Goal: Contribute content: Add original content to the website for others to see

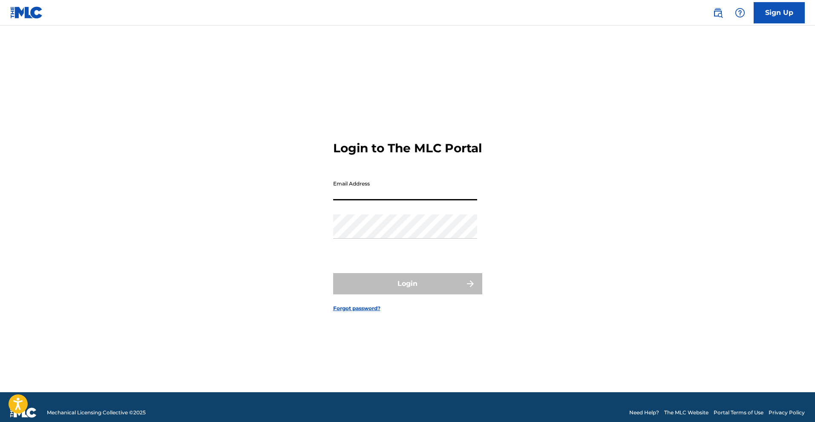
type input "[EMAIL_ADDRESS][DOMAIN_NAME]"
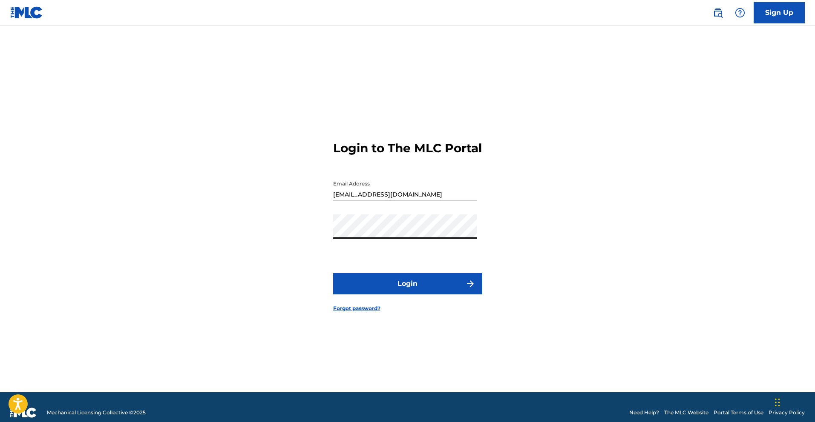
click at [333, 273] on button "Login" at bounding box center [407, 283] width 149 height 21
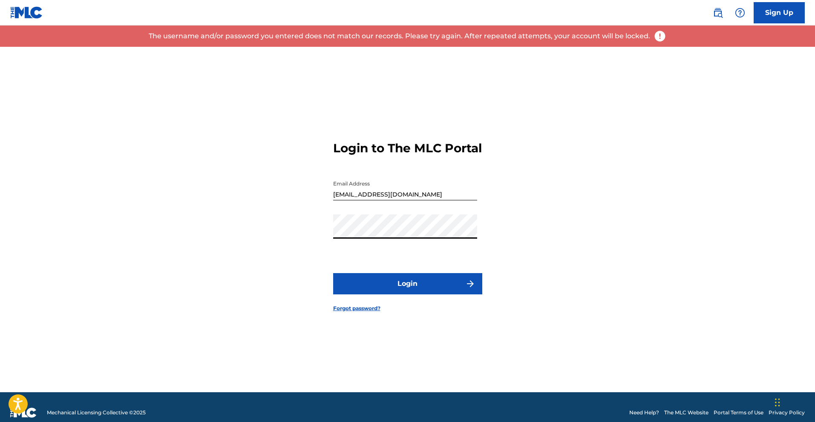
click at [322, 235] on div "Login to The MLC Portal Email Address [EMAIL_ADDRESS][DOMAIN_NAME] Password Log…" at bounding box center [407, 220] width 596 height 346
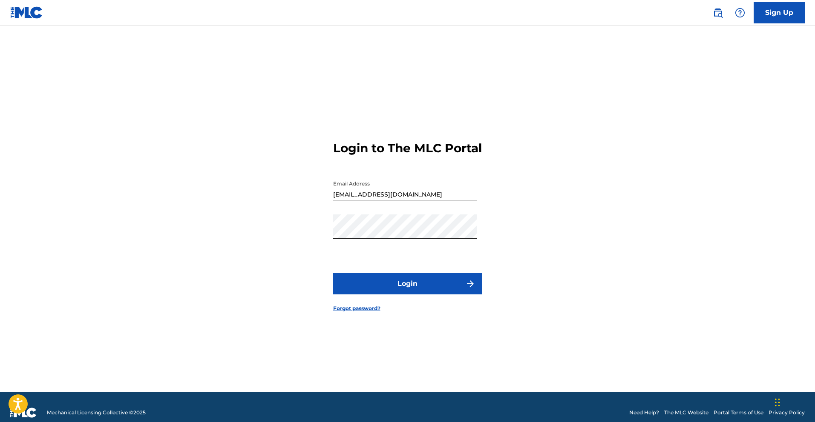
click at [372, 291] on button "Login" at bounding box center [407, 283] width 149 height 21
click at [327, 228] on div "Login to The MLC Portal Email Address [EMAIL_ADDRESS][DOMAIN_NAME] Password Log…" at bounding box center [407, 220] width 596 height 346
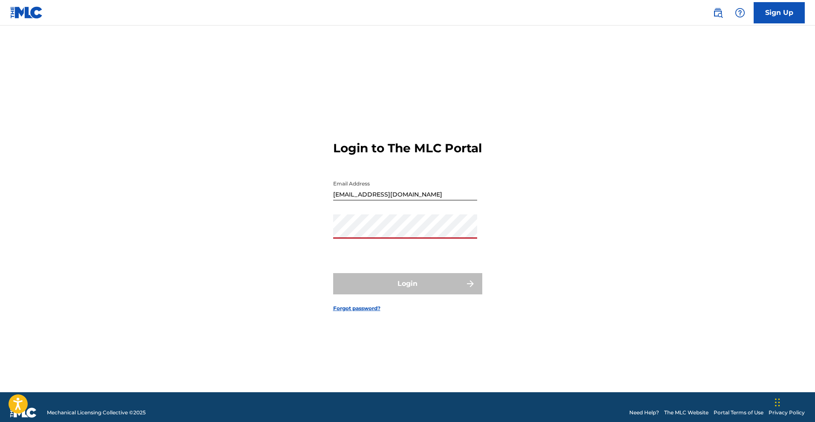
click at [543, 194] on div "Login to The MLC Portal Email Address [EMAIL_ADDRESS][DOMAIN_NAME] Password Log…" at bounding box center [407, 220] width 596 height 346
click at [27, 12] on img at bounding box center [26, 12] width 33 height 12
click at [383, 201] on input "Email Address" at bounding box center [405, 188] width 144 height 24
click at [341, 248] on div "Password" at bounding box center [405, 234] width 144 height 38
drag, startPoint x: 425, startPoint y: 201, endPoint x: 430, endPoint y: 203, distance: 5.4
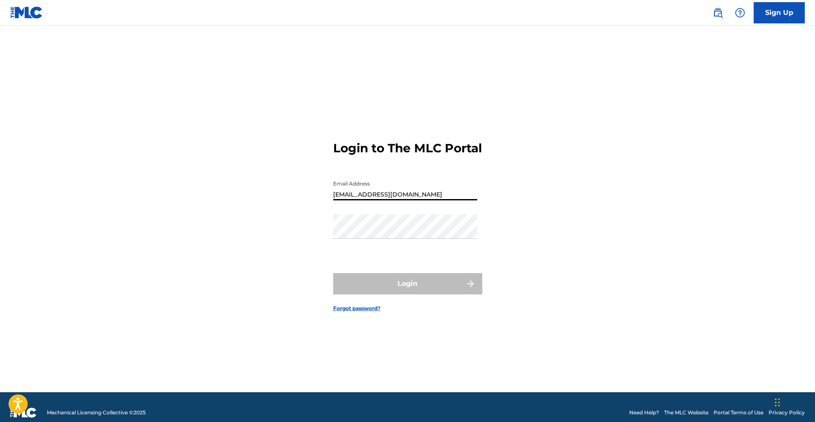
click at [428, 201] on input "[EMAIL_ADDRESS][DOMAIN_NAME]" at bounding box center [405, 188] width 144 height 24
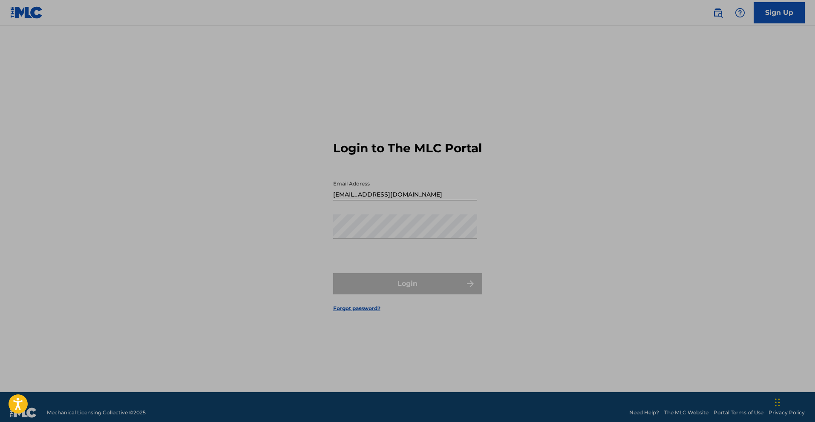
drag, startPoint x: 454, startPoint y: 209, endPoint x: 451, endPoint y: 200, distance: 9.2
click at [454, 207] on div "Email Address [EMAIL_ADDRESS][DOMAIN_NAME]" at bounding box center [405, 195] width 144 height 38
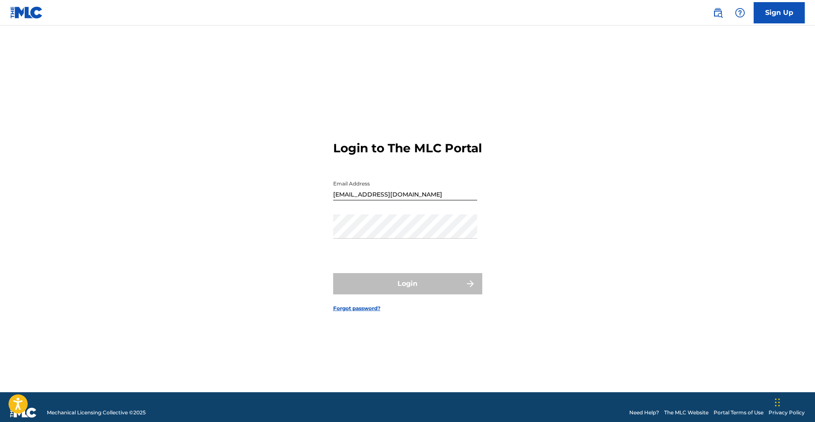
click at [449, 197] on input "[EMAIL_ADDRESS][DOMAIN_NAME]" at bounding box center [405, 188] width 144 height 24
click at [447, 201] on input "[EMAIL_ADDRESS][DOMAIN_NAME]" at bounding box center [405, 188] width 144 height 24
click at [437, 197] on input "[EMAIL_ADDRESS][DOMAIN_NAME] "" at bounding box center [405, 188] width 144 height 24
click at [430, 201] on input "[EMAIL_ADDRESS][DOMAIN_NAME] "" at bounding box center [405, 188] width 144 height 24
click at [428, 201] on input "[EMAIL_ADDRESS][DOMAIN_NAME] "" at bounding box center [405, 188] width 144 height 24
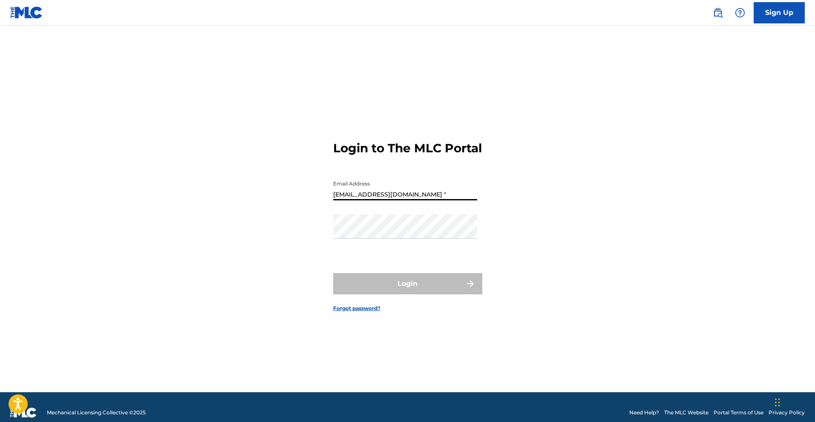
click at [426, 201] on input "[EMAIL_ADDRESS][DOMAIN_NAME] "" at bounding box center [405, 188] width 144 height 24
type input "[EMAIL_ADDRESS][DOMAIN_NAME]"
type input "k"
type input """
type input "2"
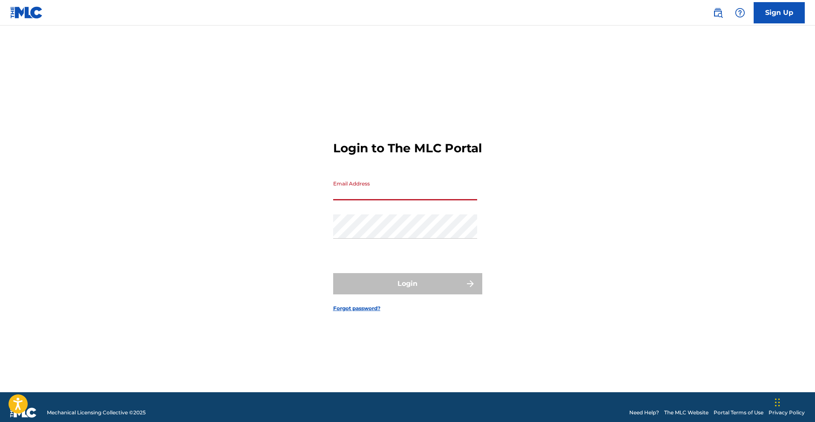
type input """
type input "1"
type input "2"
click at [264, 212] on div "Login to The MLC Portal Email Address 2™ Password Login Forgot password?" at bounding box center [407, 220] width 596 height 346
click at [358, 201] on input "2™" at bounding box center [405, 188] width 144 height 24
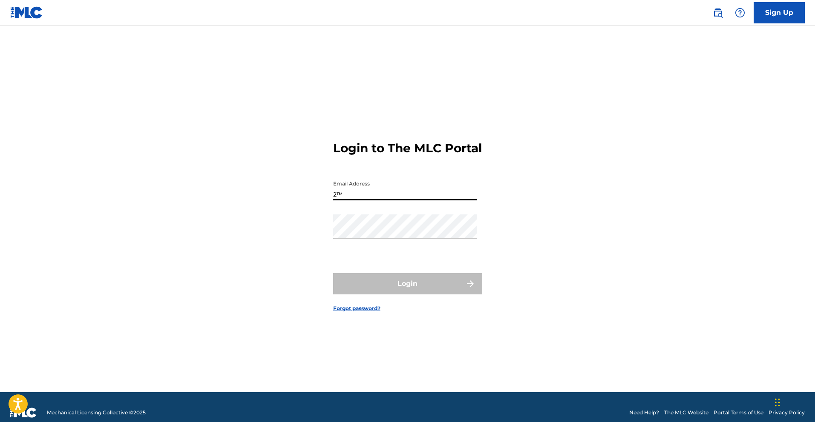
type input "2"
type input """
type input "0"
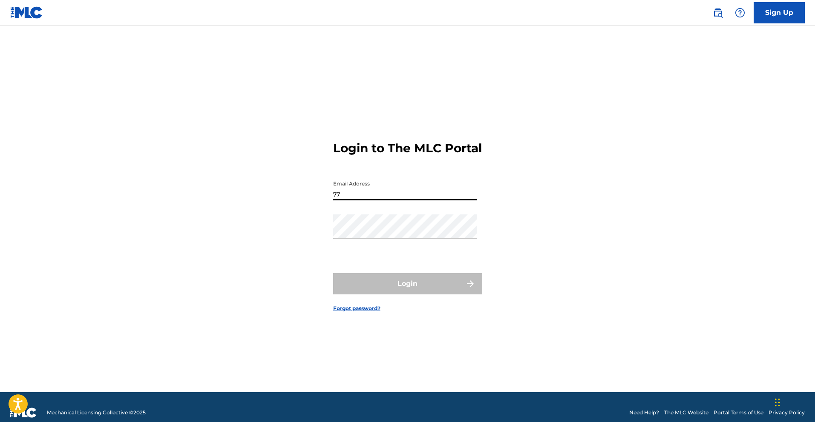
type input "7"
click at [358, 215] on div "Email Address" at bounding box center [405, 195] width 144 height 38
click at [376, 191] on input "Email Address" at bounding box center [405, 188] width 144 height 24
click at [343, 201] on input "Email Address" at bounding box center [405, 188] width 144 height 24
click at [363, 197] on input "2" at bounding box center [405, 188] width 144 height 24
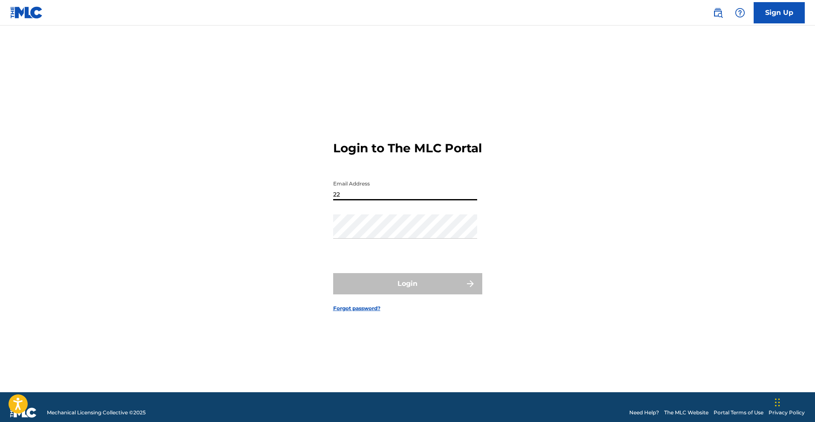
type input "2"
type input "["
type input "@"
type input "["
type input "]"
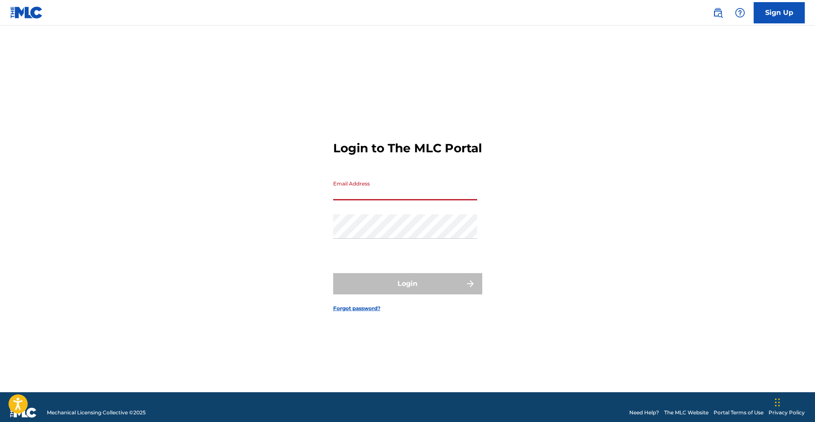
type input "@"
click at [350, 201] on input "Email Address" at bounding box center [405, 188] width 144 height 24
type input "[EMAIL_ADDRESS][DOMAIN_NAME]"
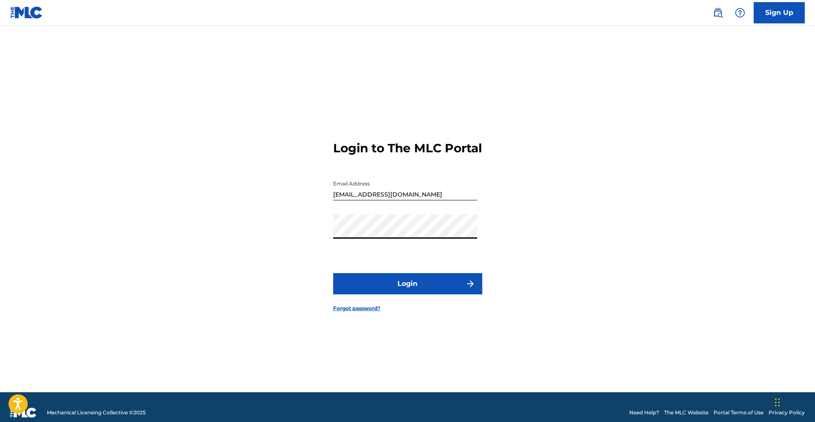
click at [333, 273] on button "Login" at bounding box center [407, 283] width 149 height 21
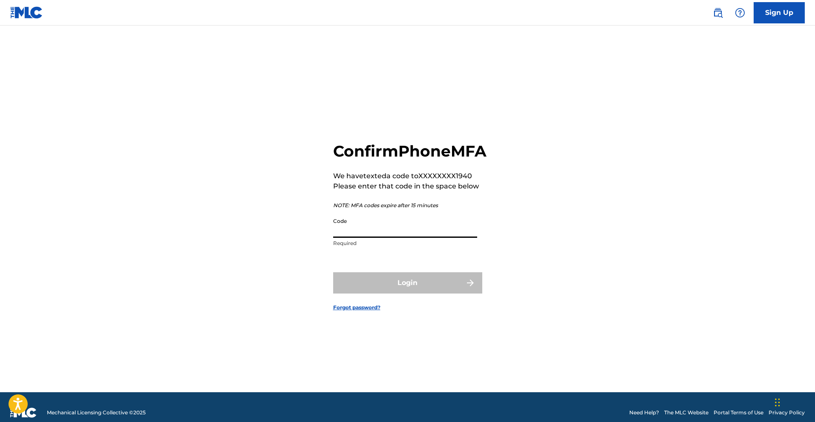
click at [349, 238] on input "Code" at bounding box center [405, 226] width 144 height 24
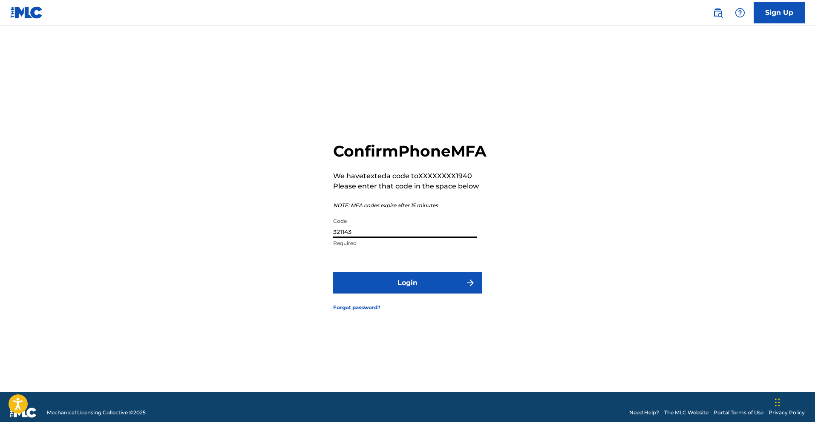
type input "321143"
click at [371, 294] on button "Login" at bounding box center [407, 283] width 149 height 21
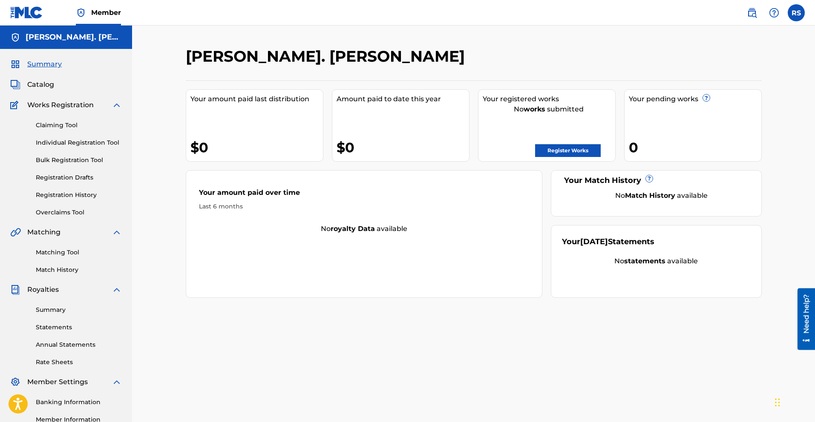
click at [112, 106] on img at bounding box center [117, 105] width 10 height 10
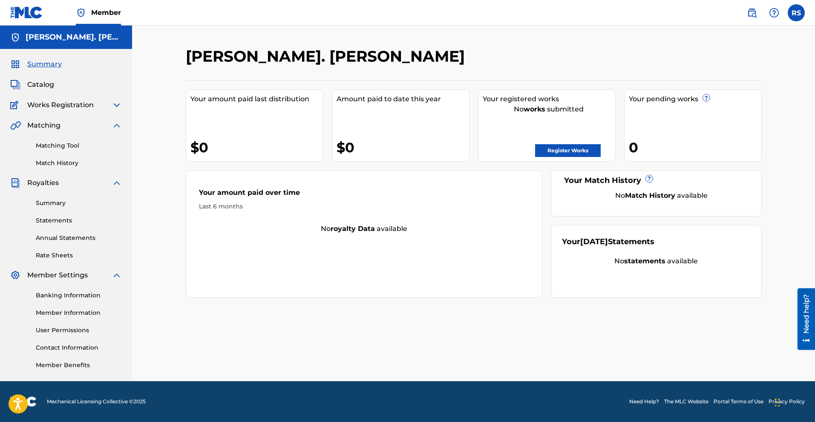
click at [116, 102] on img at bounding box center [117, 105] width 10 height 10
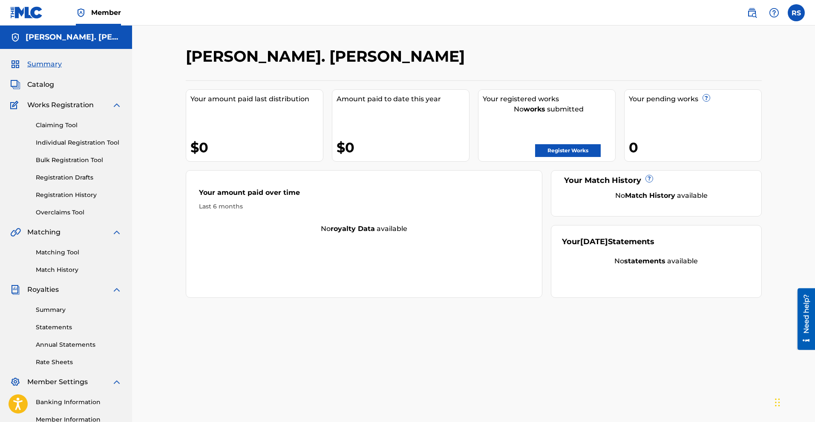
click at [98, 11] on span "Member" at bounding box center [106, 13] width 30 height 10
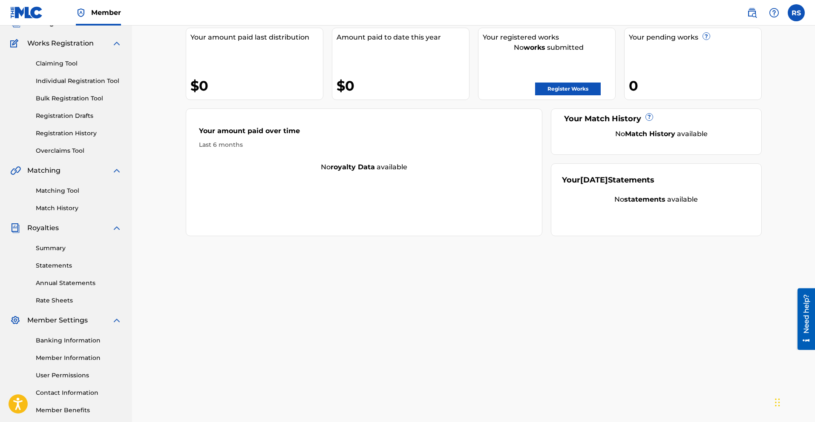
scroll to position [106, 0]
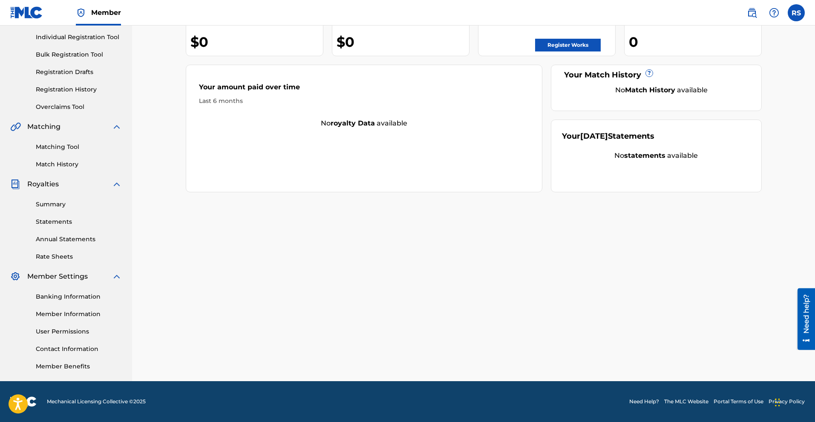
click at [49, 184] on span "Royalties" at bounding box center [43, 184] width 32 height 10
click at [56, 224] on link "Statements" at bounding box center [79, 222] width 86 height 9
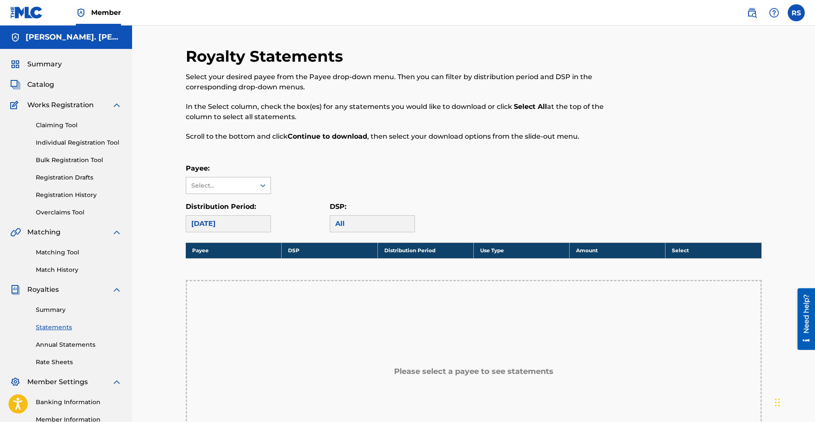
click at [263, 180] on div at bounding box center [262, 185] width 15 height 15
click at [262, 181] on div at bounding box center [262, 185] width 15 height 15
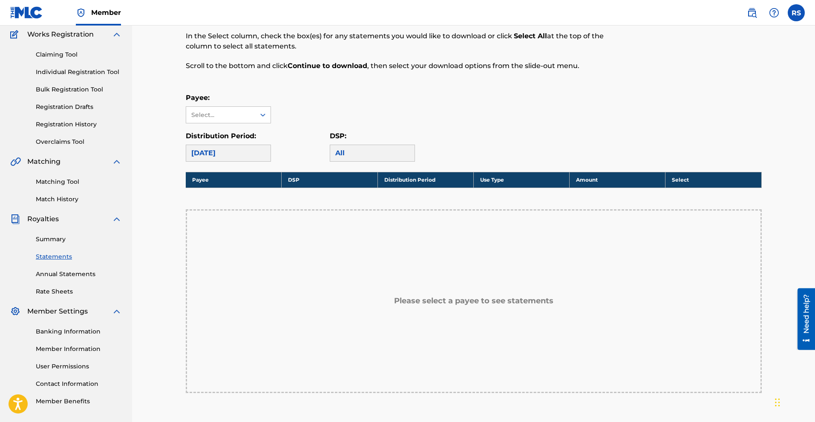
scroll to position [129, 0]
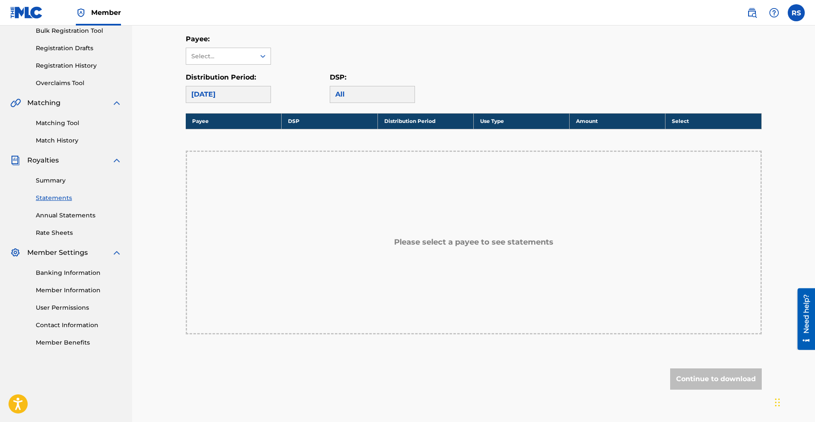
click at [63, 218] on link "Annual Statements" at bounding box center [79, 215] width 86 height 9
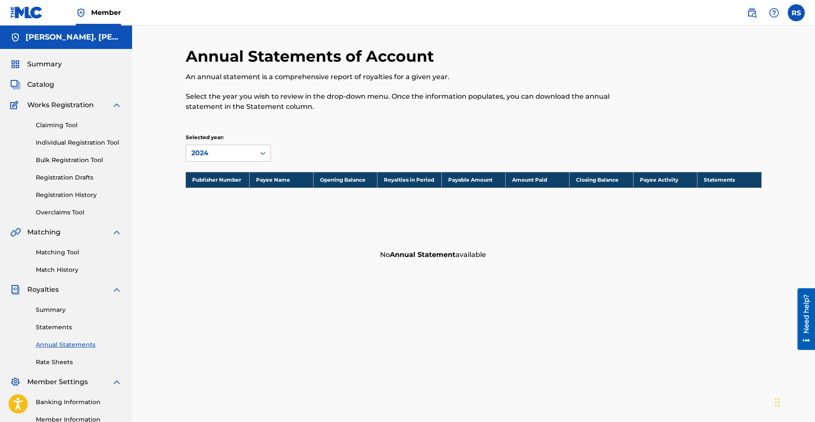
click at [41, 83] on span "Catalog" at bounding box center [40, 85] width 27 height 10
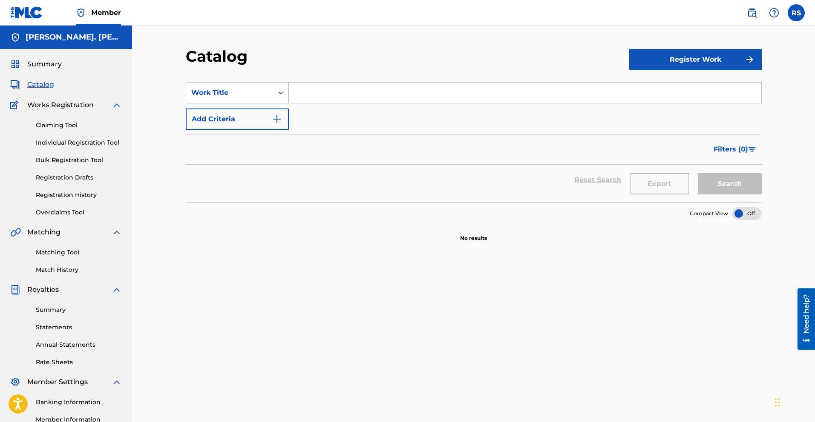
click at [274, 91] on div "Search Form" at bounding box center [280, 92] width 15 height 15
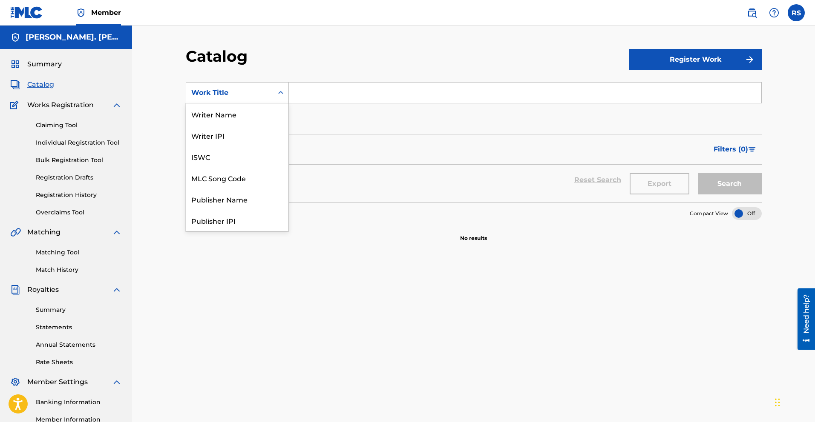
scroll to position [128, 0]
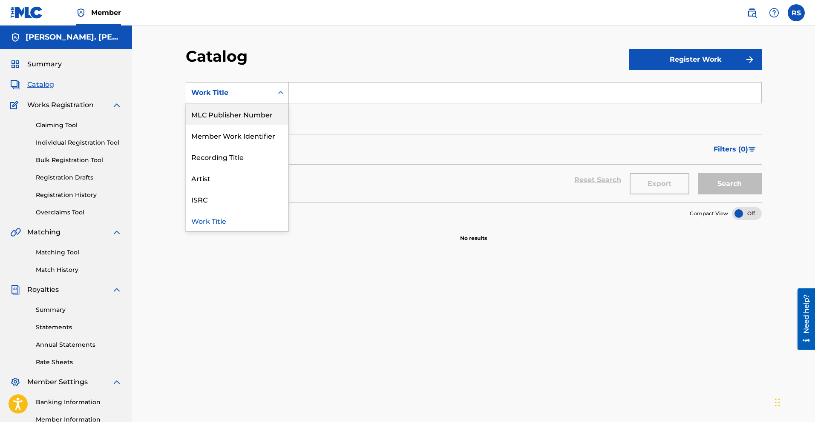
click at [236, 113] on div "MLC Publisher Number" at bounding box center [237, 113] width 102 height 21
click at [264, 92] on div "MLC Publisher Number" at bounding box center [229, 93] width 77 height 10
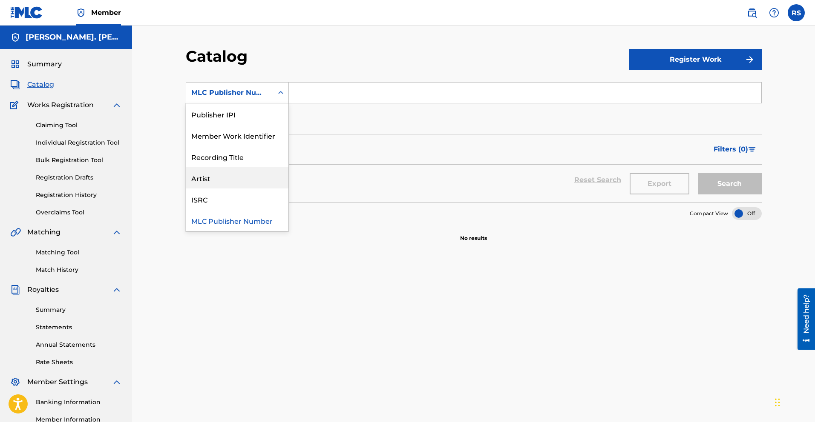
click at [199, 181] on div "Artist" at bounding box center [237, 177] width 102 height 21
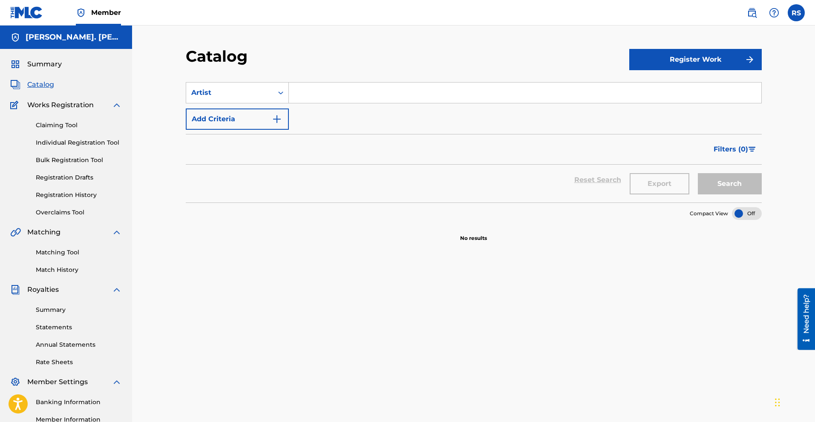
click at [278, 119] on img "Search Form" at bounding box center [277, 119] width 10 height 10
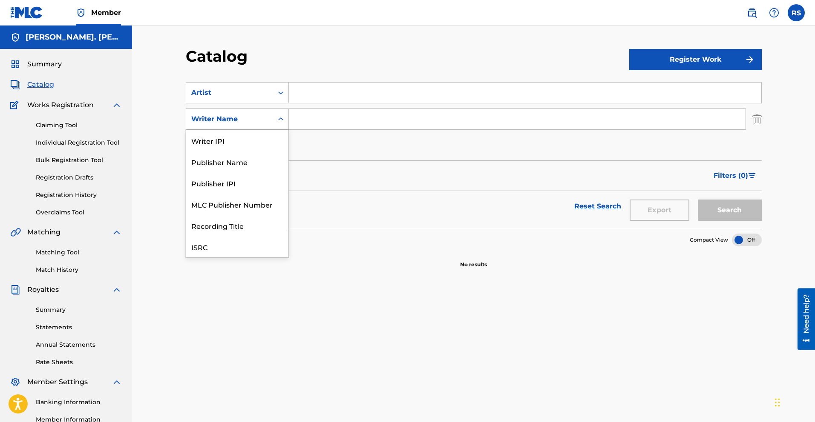
click at [279, 118] on icon "Search Form" at bounding box center [280, 119] width 9 height 9
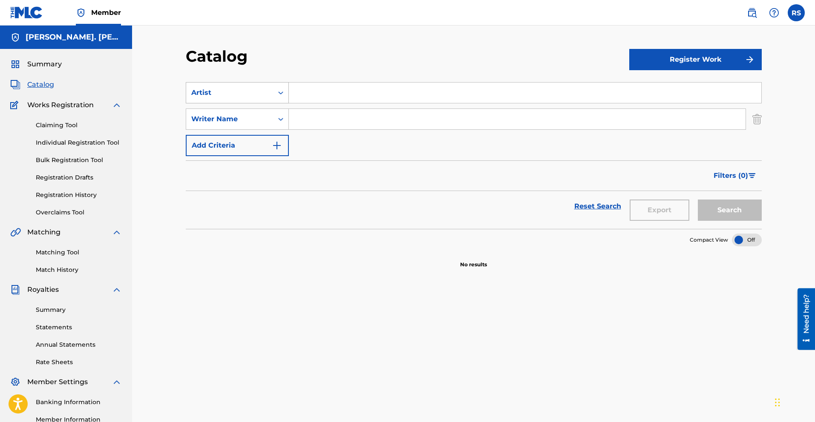
click at [276, 90] on icon "Search Form" at bounding box center [280, 93] width 9 height 9
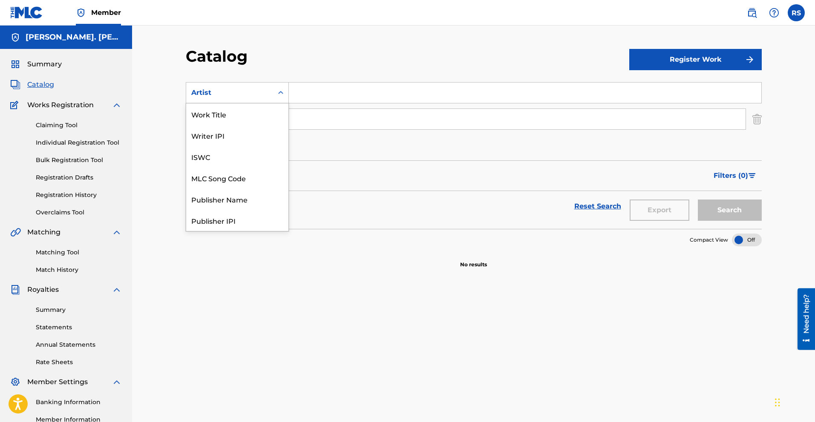
scroll to position [106, 0]
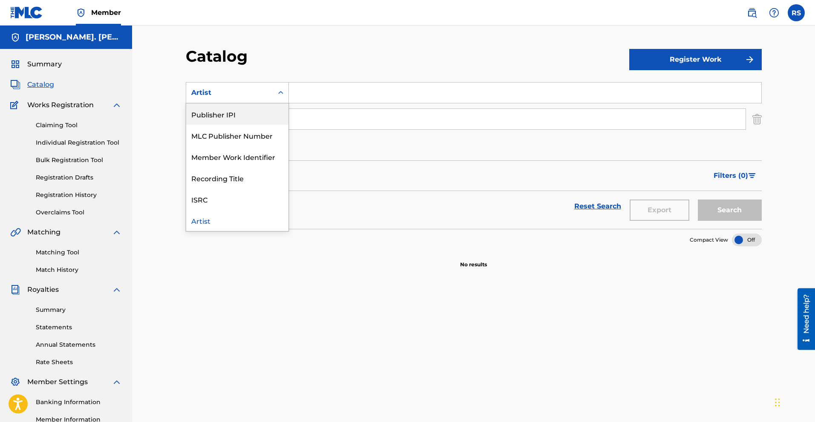
click at [242, 111] on div "Publisher IPI" at bounding box center [237, 113] width 102 height 21
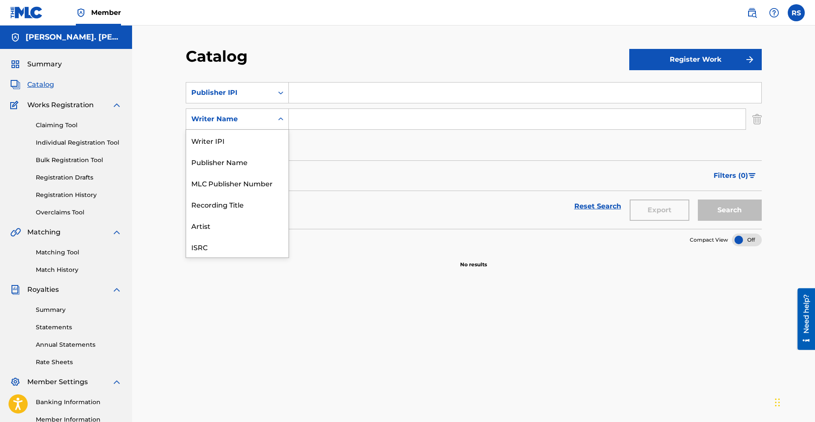
click at [285, 121] on div "Search Form" at bounding box center [280, 119] width 15 height 15
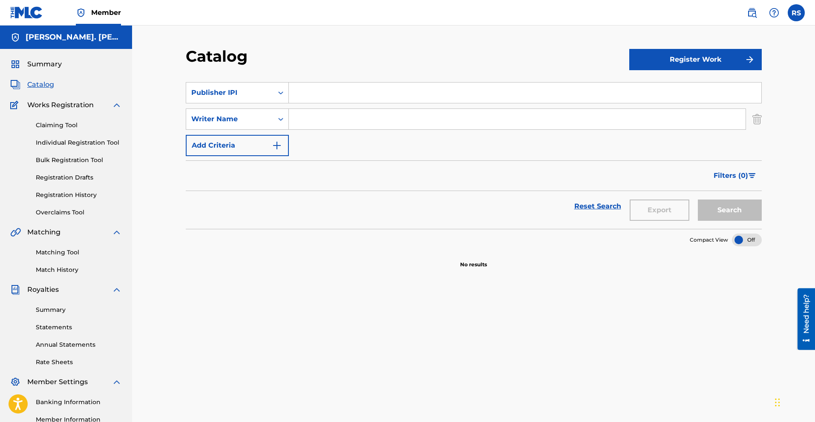
click at [75, 142] on link "Individual Registration Tool" at bounding box center [79, 142] width 86 height 9
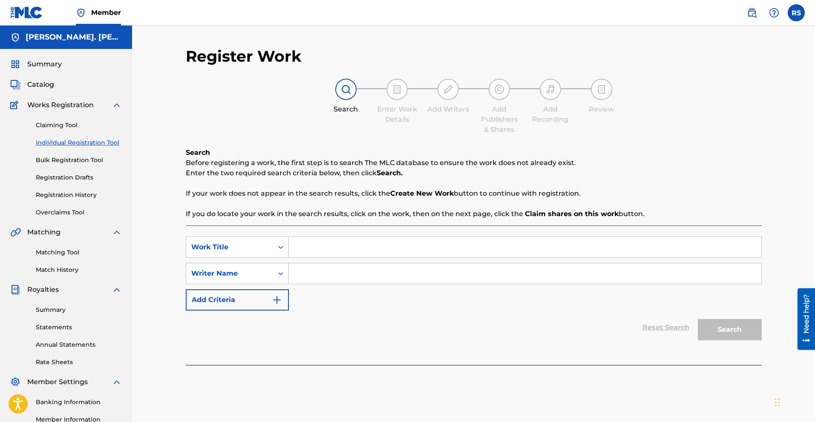
click at [401, 245] on input "Search Form" at bounding box center [525, 247] width 472 height 20
click at [276, 246] on icon "Search Form" at bounding box center [280, 247] width 9 height 9
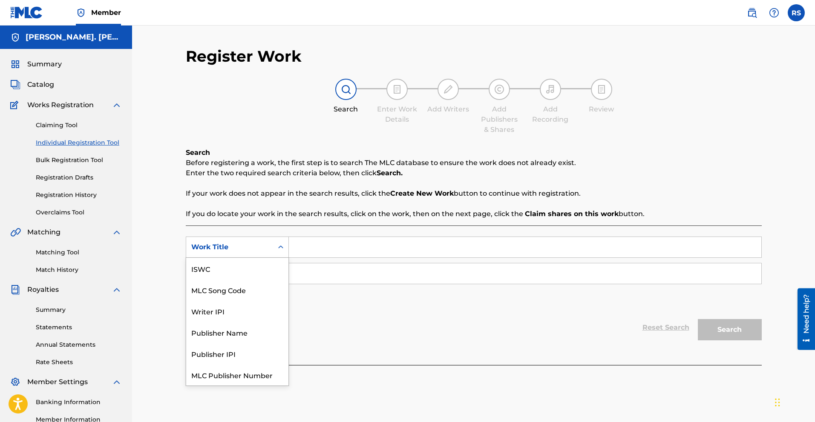
scroll to position [21, 0]
drag, startPoint x: 276, startPoint y: 246, endPoint x: 284, endPoint y: 235, distance: 14.3
click at [276, 246] on icon "Search Form" at bounding box center [280, 247] width 9 height 9
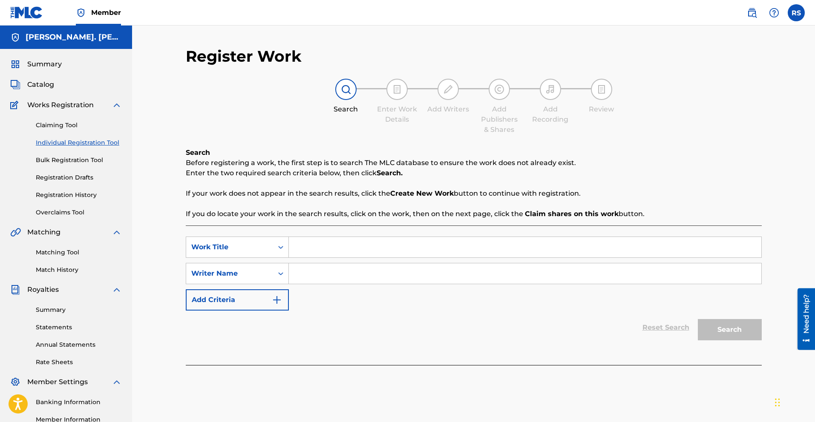
click at [320, 259] on div "SearchWithCriteria3ee4792b-bc7d-4655-a7dd-f8d0a350b0c7 option Work Title, selec…" at bounding box center [474, 274] width 576 height 74
click at [322, 250] on input "Search Form" at bounding box center [525, 247] width 472 height 20
type input "born to trap"
click at [306, 276] on input "Search Form" at bounding box center [525, 274] width 472 height 20
drag, startPoint x: 334, startPoint y: 264, endPoint x: 330, endPoint y: 268, distance: 6.1
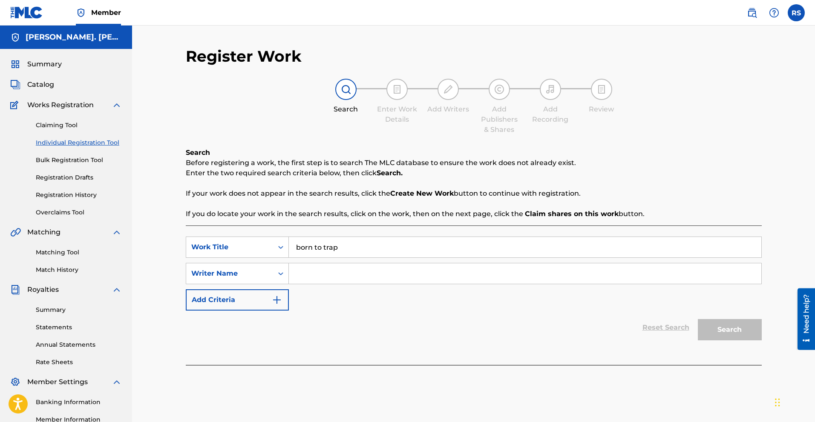
click at [330, 267] on input "Search Form" at bounding box center [525, 274] width 472 height 20
click at [279, 275] on icon "Search Form" at bounding box center [280, 274] width 9 height 9
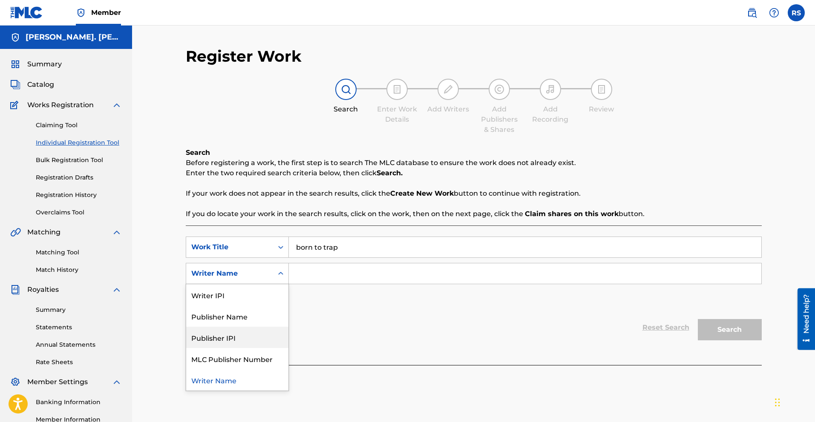
click at [235, 342] on div "Publisher IPI" at bounding box center [237, 337] width 102 height 21
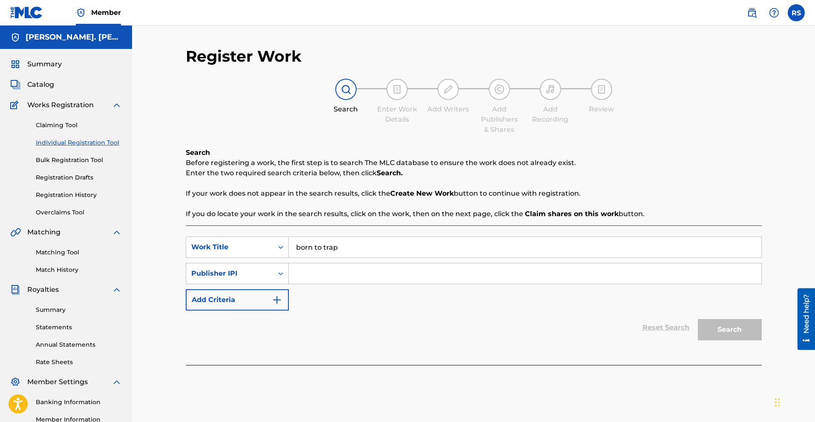
click at [317, 281] on input "Search Form" at bounding box center [525, 274] width 472 height 20
type input "h"
click at [349, 277] on input "Search Form" at bounding box center [525, 274] width 472 height 20
paste input "00749557197"
type input "00749557197"
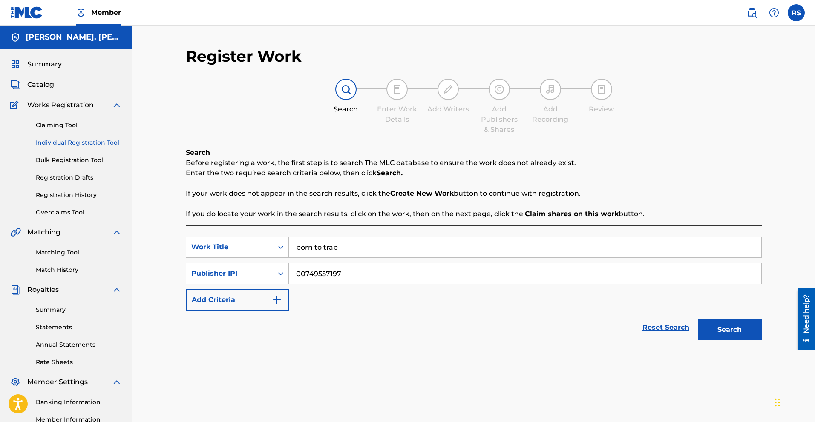
click at [737, 331] on button "Search" at bounding box center [730, 329] width 64 height 21
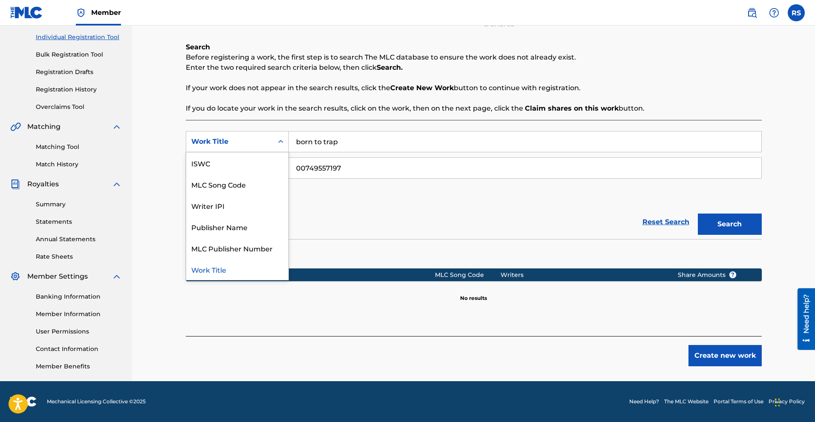
click at [279, 141] on icon "Search Form" at bounding box center [280, 141] width 5 height 3
click at [224, 204] on div "Writer IPI" at bounding box center [237, 205] width 102 height 21
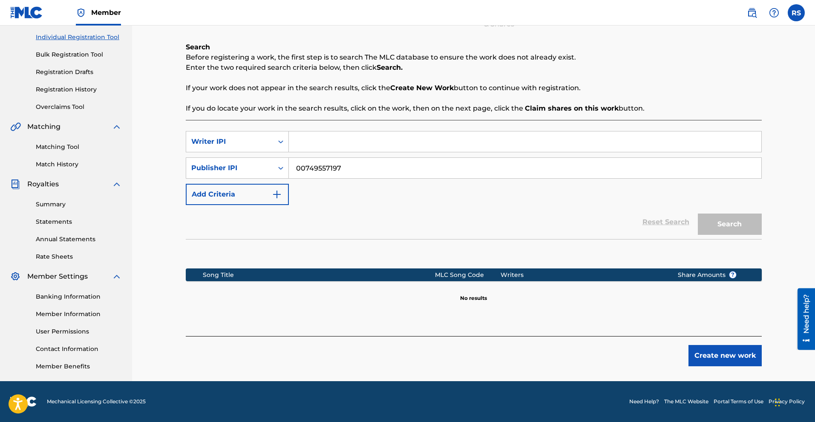
click at [308, 140] on input "Search Form" at bounding box center [525, 142] width 472 height 20
type input "r"
type input "[PERSON_NAME] St [PERSON_NAME]"
click at [737, 223] on button "Search" at bounding box center [730, 224] width 64 height 21
click at [707, 353] on button "Create new work" at bounding box center [724, 355] width 73 height 21
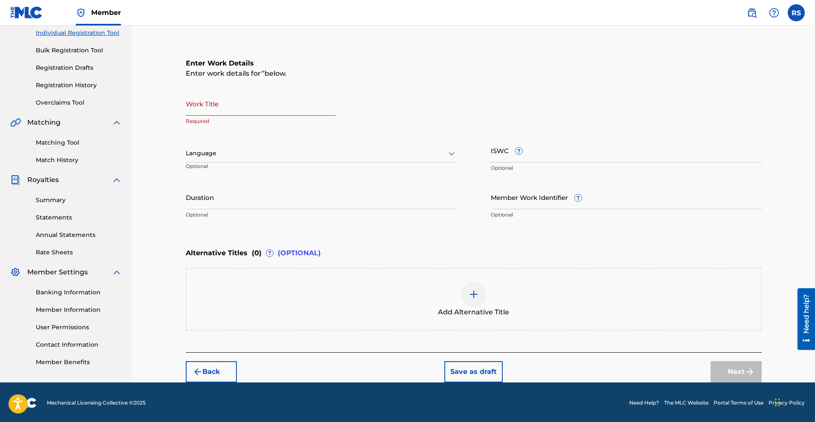
scroll to position [109, 0]
click at [209, 109] on input "Work Title" at bounding box center [261, 104] width 150 height 24
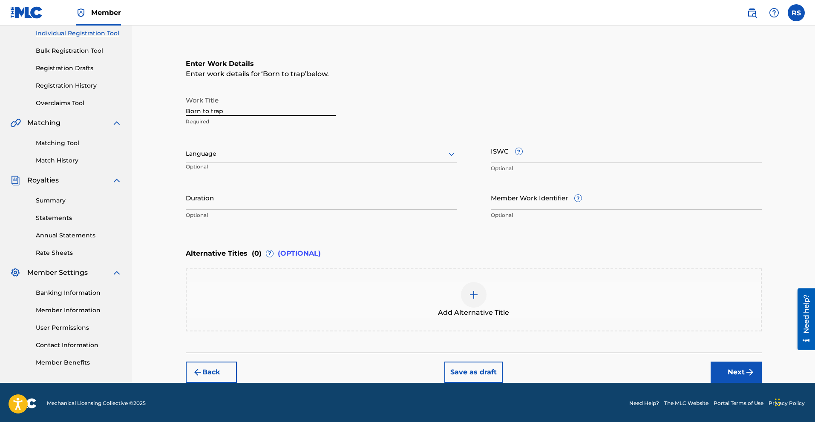
drag, startPoint x: 241, startPoint y: 116, endPoint x: 178, endPoint y: 117, distance: 63.0
click at [178, 117] on div "Register Work Search Enter Work Details Add Writers Add Publishers & Shares Add…" at bounding box center [473, 160] width 596 height 446
drag, startPoint x: 225, startPoint y: 108, endPoint x: 183, endPoint y: 110, distance: 41.8
click at [183, 110] on div "Register Work Search Enter Work Details Add Writers Add Publishers & Shares Add…" at bounding box center [473, 160] width 596 height 446
type input "BORN TO TRAP"
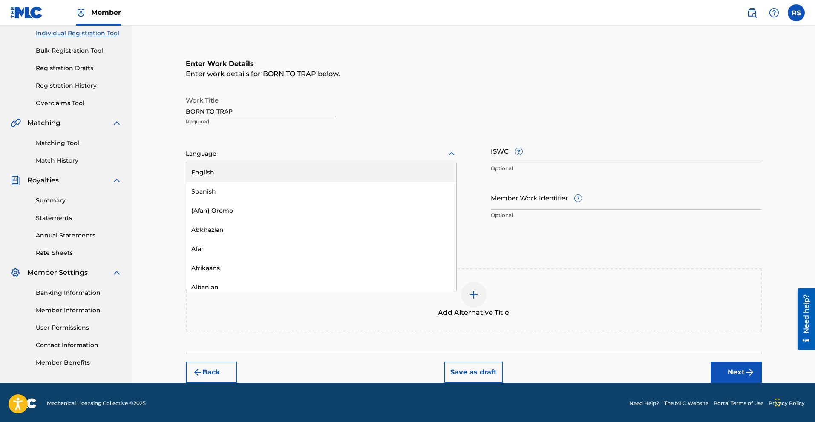
click at [222, 161] on div "Language" at bounding box center [321, 154] width 271 height 18
click at [216, 169] on div "English" at bounding box center [321, 172] width 270 height 19
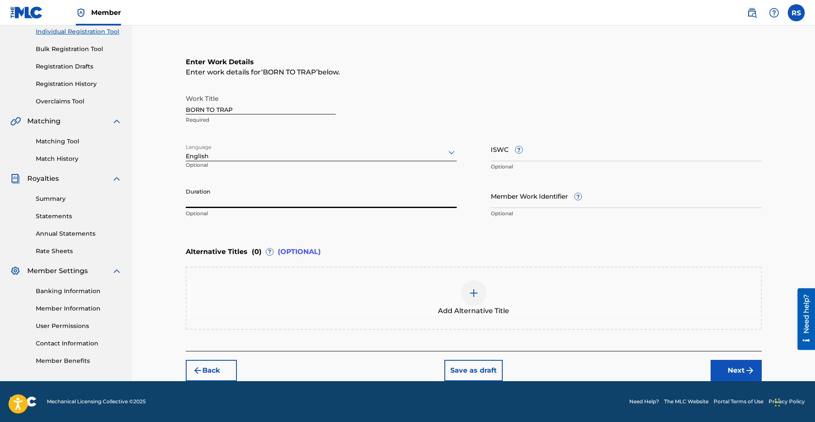
click at [242, 207] on input "Duration" at bounding box center [321, 196] width 271 height 24
click at [207, 205] on input "Duration" at bounding box center [321, 196] width 271 height 24
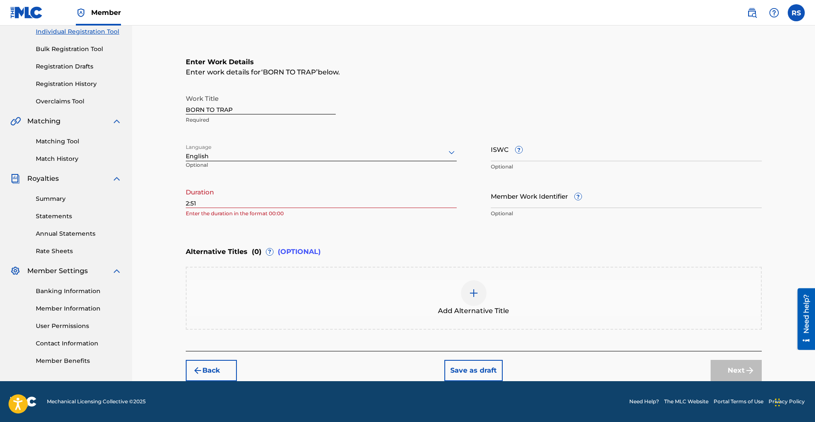
click at [176, 242] on div "Register Work Search Enter Work Details Add Writers Add Publishers & Shares Add…" at bounding box center [473, 159] width 596 height 446
click at [187, 201] on input "2:51" at bounding box center [321, 196] width 271 height 24
click at [184, 202] on div "Register Work Search Enter Work Details Add Writers Add Publishers & Shares Add…" at bounding box center [473, 159] width 596 height 446
drag, startPoint x: 189, startPoint y: 202, endPoint x: 184, endPoint y: 203, distance: 4.3
click at [186, 203] on input "2:51" at bounding box center [321, 196] width 271 height 24
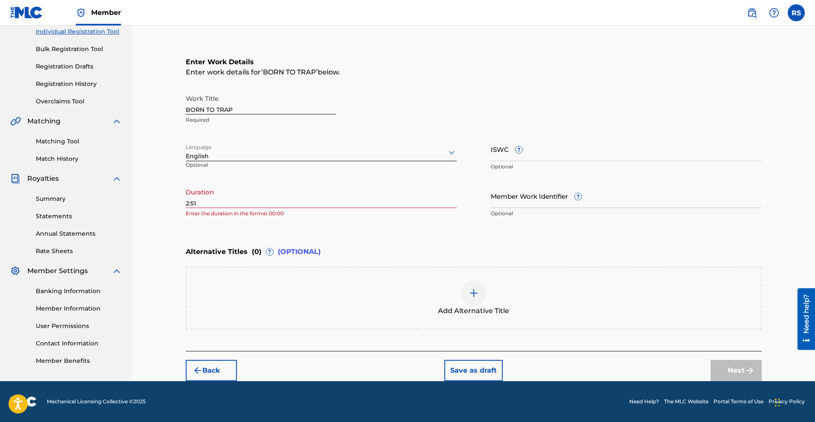
click at [184, 203] on div "Register Work Search Enter Work Details Add Writers Add Publishers & Shares Add…" at bounding box center [473, 159] width 596 height 446
click at [185, 203] on div "Register Work Search Enter Work Details Add Writers Add Publishers & Shares Add…" at bounding box center [473, 159] width 596 height 446
click at [185, 205] on div "Register Work Search Enter Work Details Add Writers Add Publishers & Shares Add…" at bounding box center [473, 159] width 596 height 446
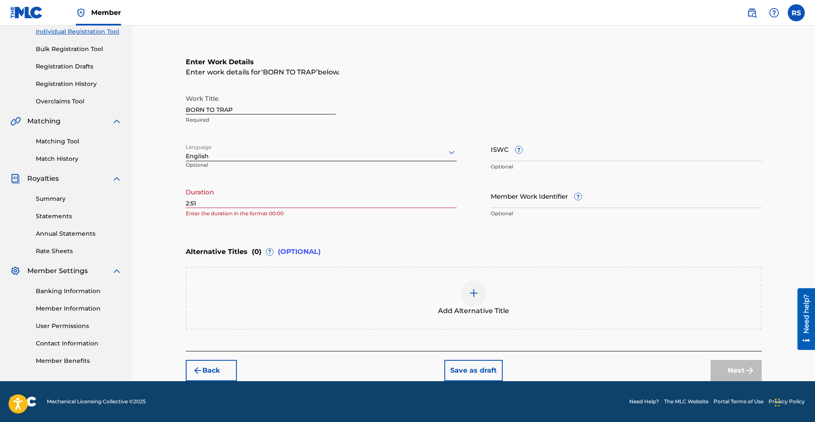
click at [185, 201] on div "Register Work Search Enter Work Details Add Writers Add Publishers & Shares Add…" at bounding box center [473, 159] width 596 height 446
click at [187, 205] on input "2:51" at bounding box center [321, 196] width 271 height 24
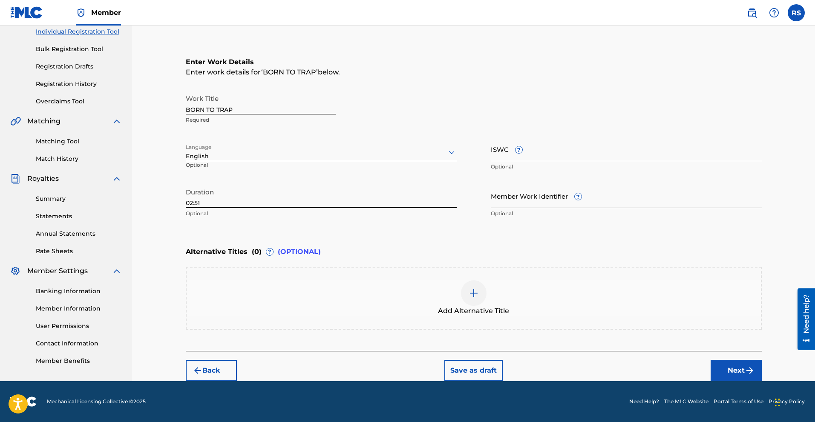
type input "02:51"
click at [285, 251] on span "(OPTIONAL)" at bounding box center [299, 252] width 43 height 10
click at [290, 252] on span "(OPTIONAL)" at bounding box center [299, 252] width 43 height 10
click at [379, 238] on div "Enter Work Details Enter work details for ‘ BORN TO TRAP ’ below. Work Title BO…" at bounding box center [474, 140] width 576 height 206
click at [726, 372] on button "Next" at bounding box center [735, 370] width 51 height 21
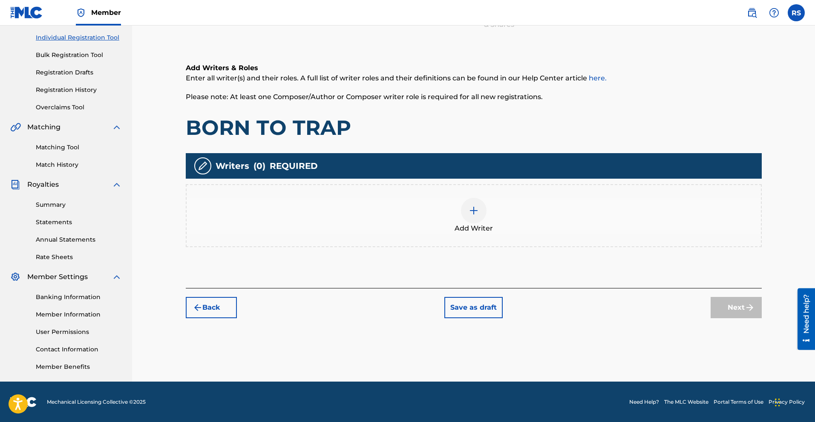
scroll to position [106, 0]
click at [478, 214] on img at bounding box center [473, 210] width 10 height 10
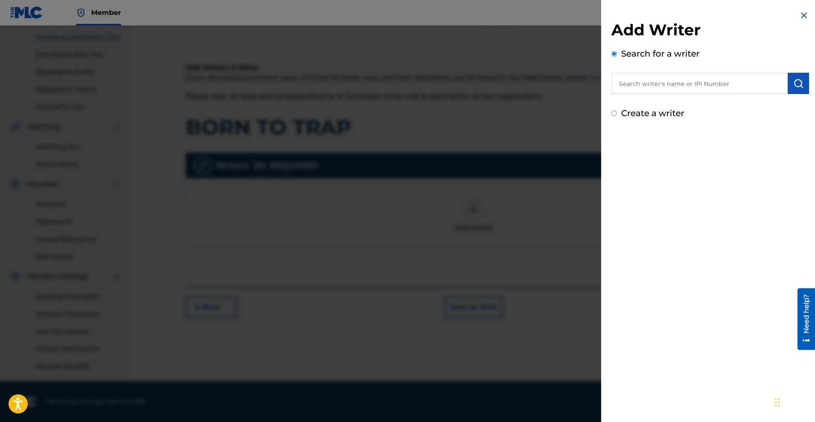
click at [680, 86] on input "text" at bounding box center [699, 83] width 176 height 21
click at [649, 86] on input "text" at bounding box center [699, 83] width 176 height 21
click at [801, 11] on img at bounding box center [803, 15] width 10 height 10
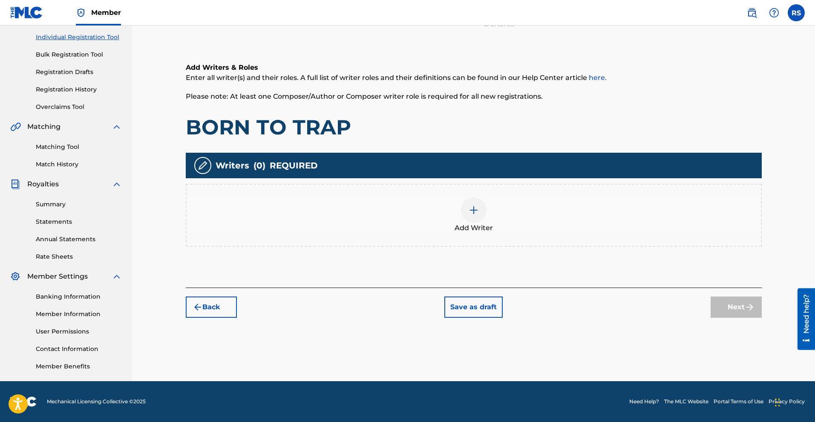
click at [480, 310] on button "Save as draft" at bounding box center [473, 307] width 58 height 21
click at [473, 205] on div at bounding box center [474, 211] width 26 height 26
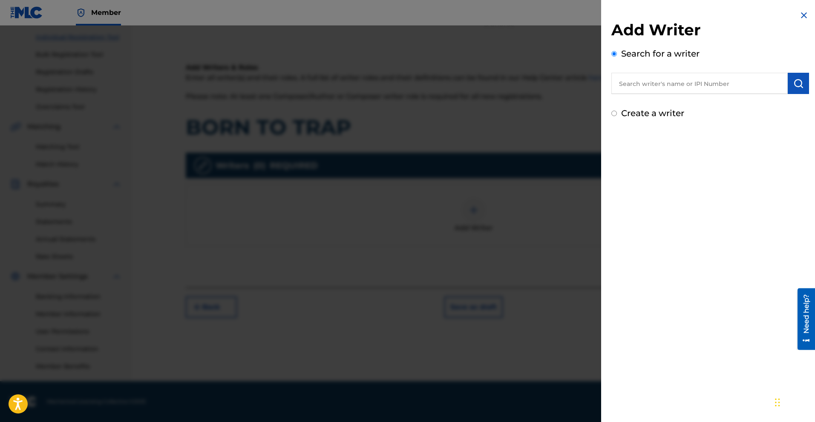
drag, startPoint x: 543, startPoint y: 250, endPoint x: 546, endPoint y: 247, distance: 4.8
click at [543, 250] on div at bounding box center [407, 237] width 815 height 422
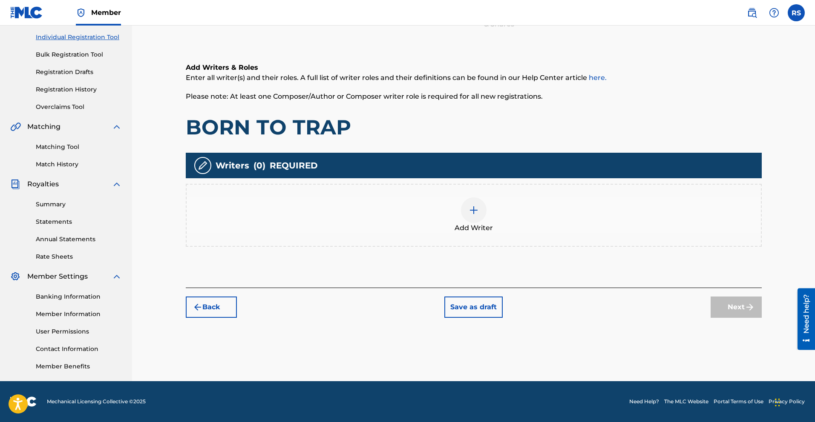
click at [475, 319] on div "Register Work Search Enter Work Details Add Writers Add Publishers & Shares Add…" at bounding box center [473, 161] width 596 height 440
click at [478, 311] on button "Save as draft" at bounding box center [473, 307] width 58 height 21
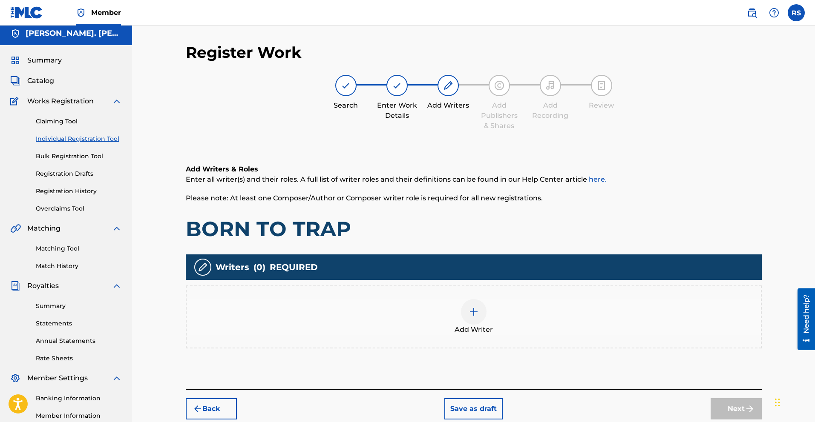
scroll to position [0, 0]
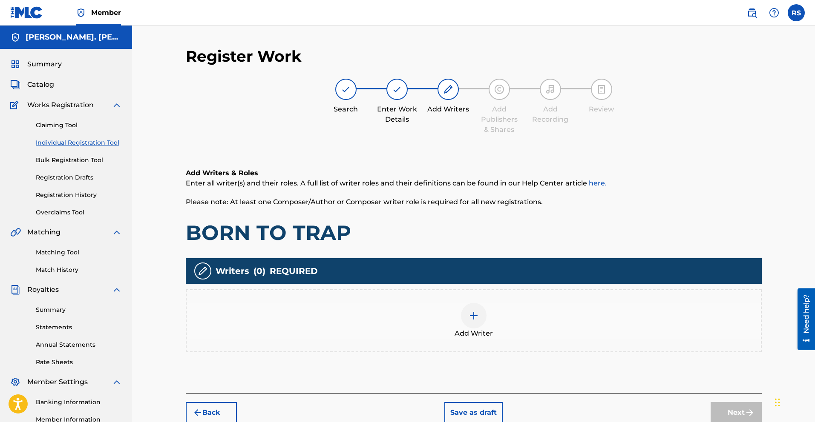
click at [60, 178] on link "Registration Drafts" at bounding box center [79, 177] width 86 height 9
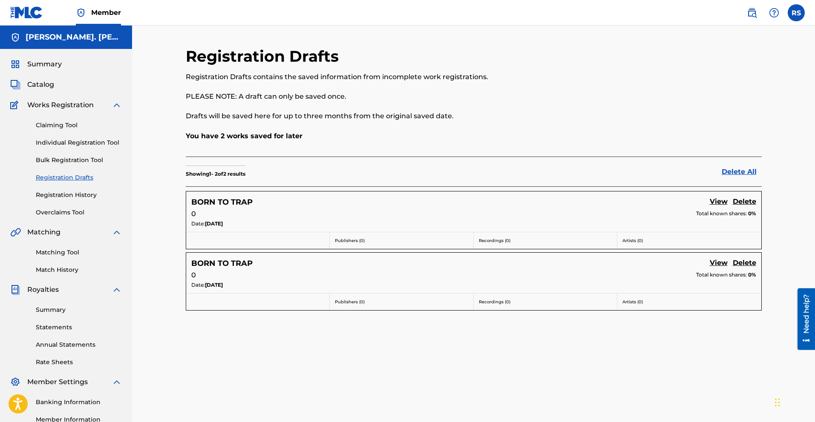
click at [744, 262] on link "Delete" at bounding box center [743, 263] width 23 height 11
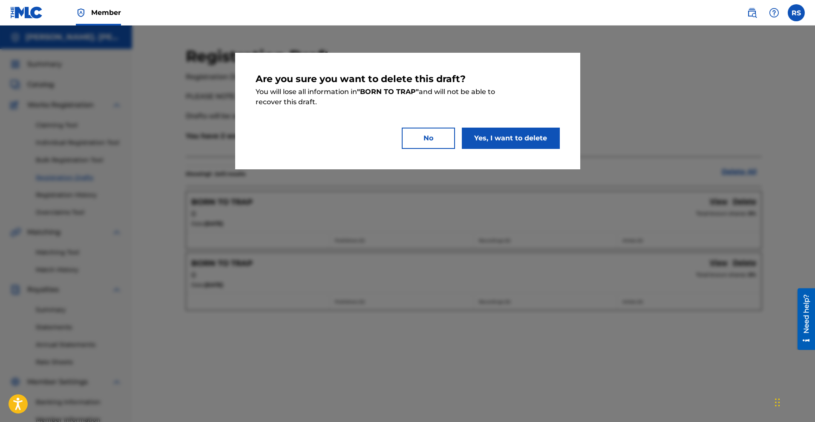
click at [491, 144] on button "Yes, I want to delete" at bounding box center [511, 138] width 98 height 21
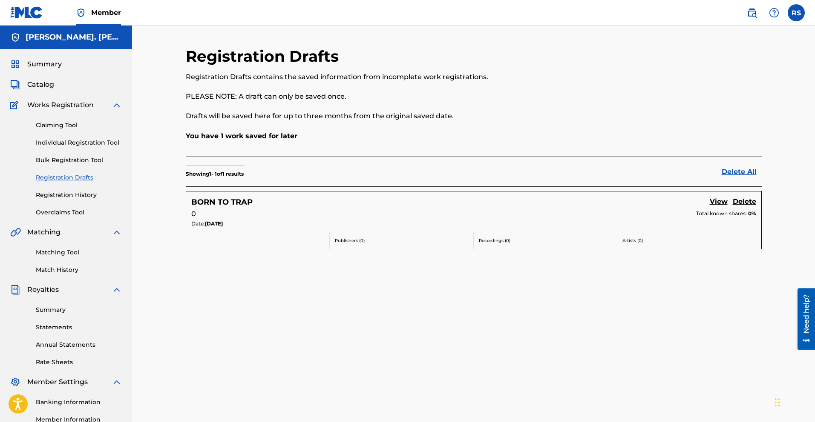
click at [79, 106] on span "Works Registration" at bounding box center [60, 105] width 66 height 10
click at [10, 104] on img at bounding box center [15, 105] width 11 height 10
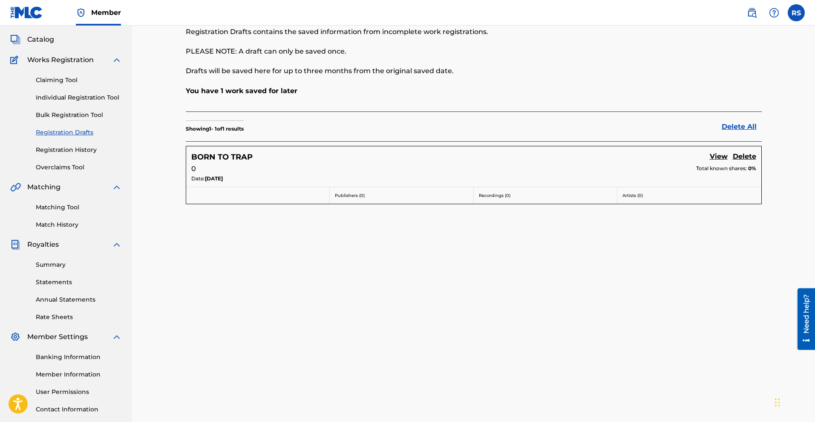
scroll to position [38, 0]
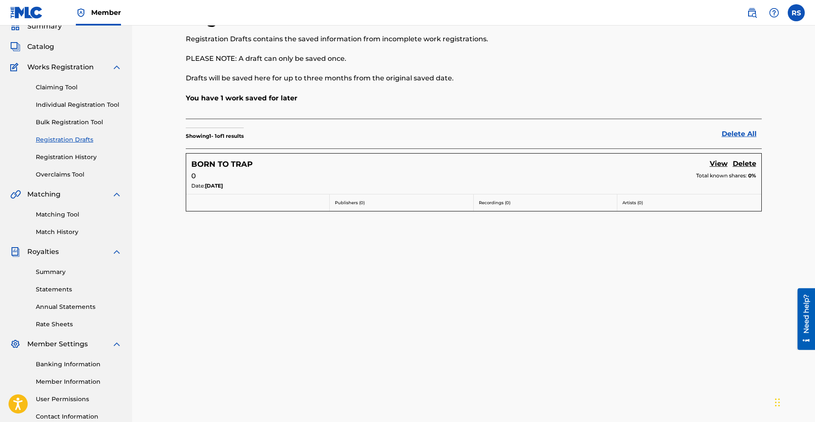
click at [93, 98] on div "Claiming Tool Individual Registration Tool Bulk Registration Tool Registration …" at bounding box center [66, 125] width 112 height 107
click at [85, 104] on link "Individual Registration Tool" at bounding box center [79, 105] width 86 height 9
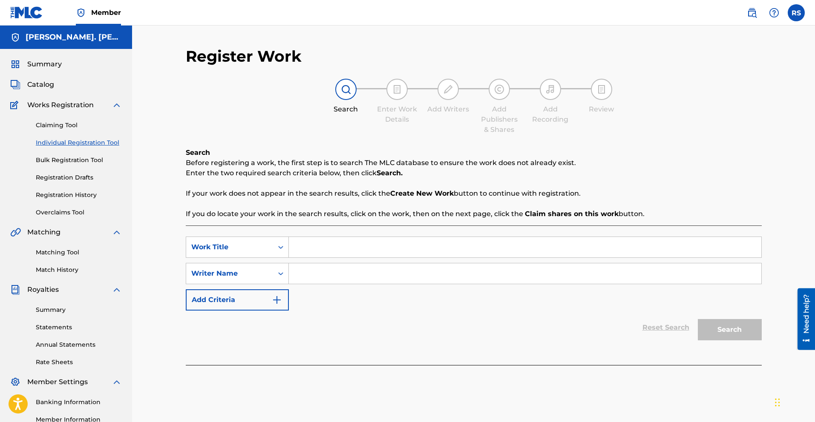
click at [340, 94] on div at bounding box center [345, 89] width 21 height 21
click at [345, 89] on img at bounding box center [346, 89] width 10 height 10
click at [330, 246] on input "Search Form" at bounding box center [525, 247] width 472 height 20
click at [41, 86] on span "Catalog" at bounding box center [40, 85] width 27 height 10
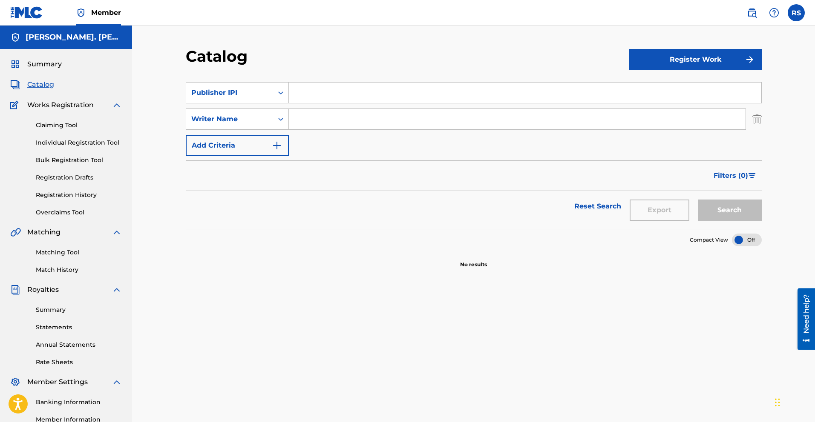
click at [710, 55] on button "Register Work" at bounding box center [695, 59] width 132 height 21
click at [650, 86] on link "Individual" at bounding box center [695, 87] width 132 height 20
